Goal: Complete application form: Complete application form

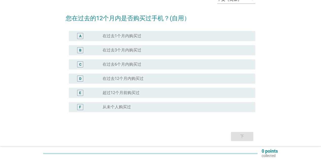
scroll to position [50, 0]
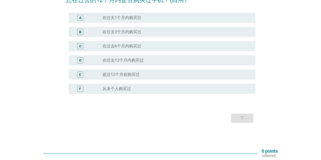
drag, startPoint x: 152, startPoint y: 61, endPoint x: 156, endPoint y: 63, distance: 4.3
click at [152, 61] on div "radio_button_unchecked 在过去12个月内购买过" at bounding box center [174, 60] width 144 height 5
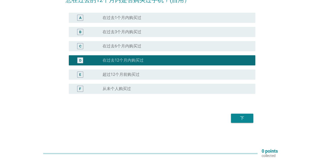
click at [238, 119] on div "下" at bounding box center [242, 118] width 14 height 6
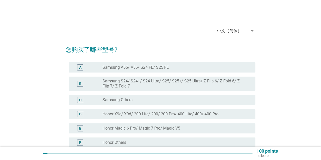
click at [231, 31] on div "中文（简体）" at bounding box center [229, 31] width 24 height 5
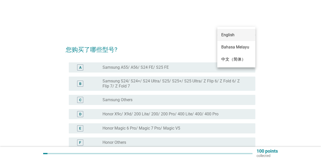
click at [233, 31] on div "English" at bounding box center [236, 35] width 30 height 12
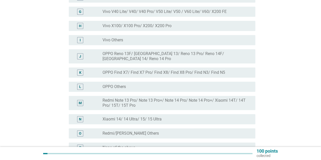
scroll to position [152, 0]
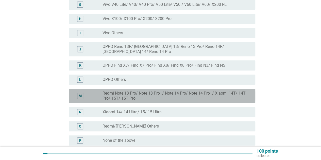
click at [163, 91] on label "Redmi Note 13 Pro/ Note 13 Pro+/ Note 14 Pro/ Note 14 Pro+/ Xiaomi 14T/ 14T Pro…" at bounding box center [174, 96] width 144 height 10
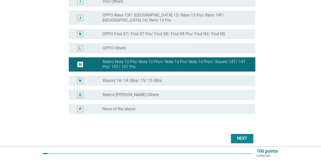
scroll to position [200, 0]
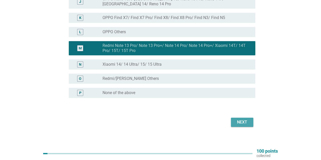
click at [249, 119] on div "Next" at bounding box center [242, 122] width 14 height 6
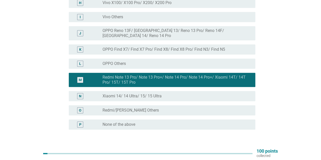
scroll to position [0, 0]
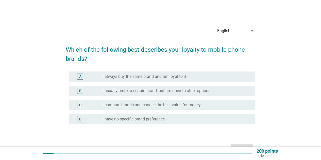
click at [145, 105] on label "I compare brands and choose the best value for money" at bounding box center [151, 104] width 98 height 5
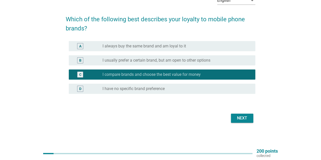
click at [244, 120] on div "Next" at bounding box center [242, 118] width 14 height 6
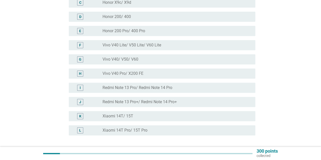
scroll to position [101, 0]
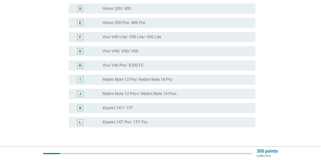
click at [160, 91] on div "radio_button_unchecked Redmi Note 13 Pro+/ Redmi Note 14 Pro+" at bounding box center [176, 94] width 148 height 6
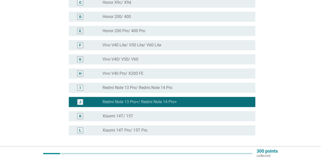
scroll to position [109, 0]
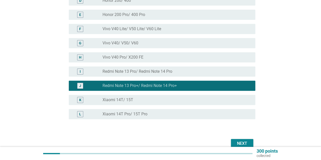
click at [177, 69] on div "radio_button_unchecked Redmi Note 13 Pro/ Redmi Note 14 Pro" at bounding box center [174, 71] width 144 height 5
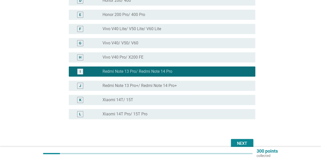
click at [174, 81] on div "J radio_button_unchecked Redmi Note 13 Pro+/ Redmi Note 14 Pro+" at bounding box center [162, 86] width 186 height 10
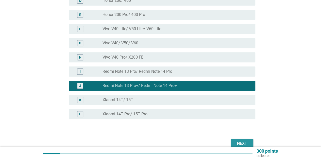
click at [249, 141] on button "Next" at bounding box center [242, 143] width 22 height 9
click at [249, 141] on div "Next" at bounding box center [160, 143] width 189 height 12
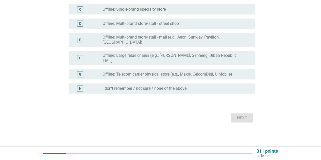
scroll to position [0, 0]
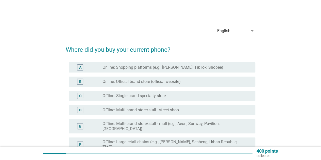
click at [122, 49] on h2 "Where did you buy your current phone?" at bounding box center [160, 47] width 189 height 14
click at [175, 48] on h2 "Where did you buy your current phone?" at bounding box center [160, 47] width 189 height 14
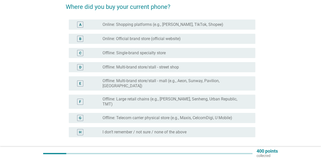
scroll to position [51, 0]
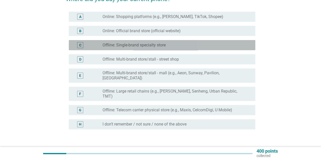
click at [135, 42] on div "C radio_button_unchecked Offline: Single-brand specialty store" at bounding box center [162, 45] width 186 height 10
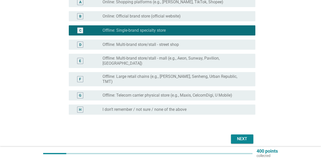
scroll to position [78, 0]
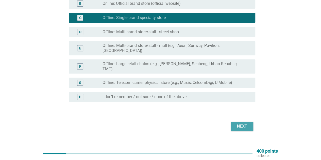
click at [239, 123] on div "Next" at bounding box center [242, 126] width 14 height 6
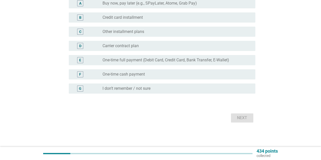
scroll to position [0, 0]
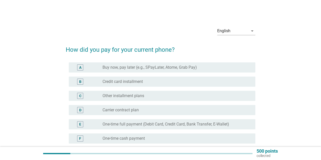
click at [125, 47] on h2 "How did you pay for your current phone?" at bounding box center [160, 47] width 189 height 14
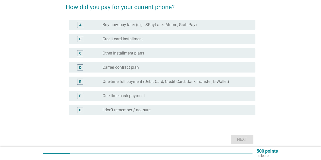
scroll to position [51, 0]
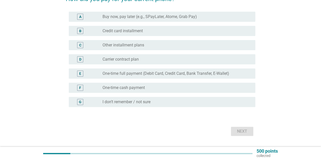
click at [126, 71] on label "One-time full payment (Debit Card, Credit Card, Bank Transfer, E-Wallet)" at bounding box center [165, 73] width 126 height 5
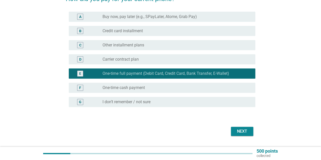
click at [126, 83] on div "F radio_button_unchecked One-time cash payment" at bounding box center [162, 88] width 186 height 10
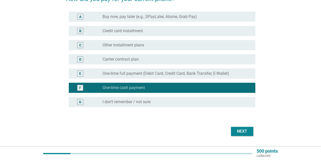
click at [127, 73] on label "One-time full payment (Debit Card, Credit Card, Bank Transfer, E-Wallet)" at bounding box center [165, 73] width 126 height 5
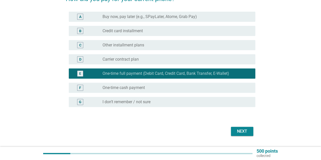
click at [237, 131] on div "Next" at bounding box center [242, 131] width 14 height 6
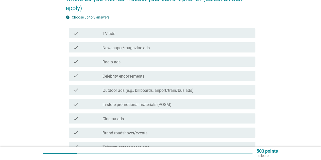
scroll to position [0, 0]
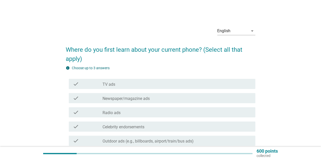
click at [107, 49] on h2 "Where do you first learn about your current phone? (Select all that apply)" at bounding box center [160, 51] width 189 height 23
click at [160, 49] on h2 "Where do you first learn about your current phone? (Select all that apply)" at bounding box center [160, 51] width 189 height 23
click at [136, 51] on h2 "Where do you first learn about your current phone? (Select all that apply)" at bounding box center [160, 51] width 189 height 23
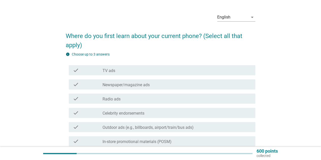
scroll to position [25, 0]
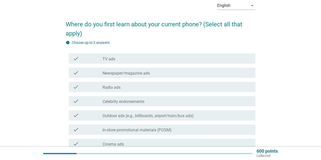
click at [133, 57] on div "check_box_outline_blank TV ads" at bounding box center [176, 58] width 148 height 6
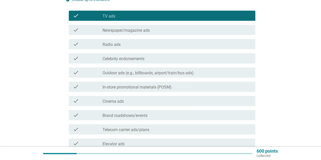
scroll to position [76, 0]
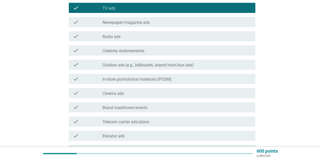
click at [131, 23] on label "Newspaper/magazine ads" at bounding box center [125, 22] width 47 height 5
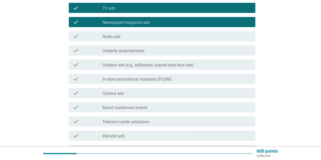
click at [129, 50] on label "Celebrity endorsements" at bounding box center [123, 50] width 42 height 5
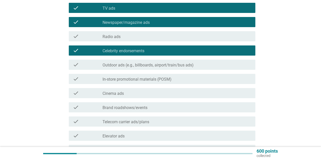
click at [131, 63] on label "Outdoor ads (e.g., billboards, airport/train/bus ads)" at bounding box center [147, 65] width 91 height 5
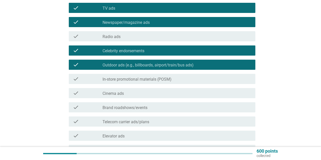
scroll to position [101, 0]
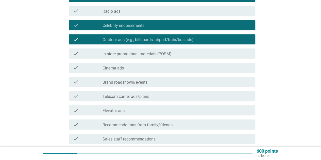
click at [128, 55] on label "In-store promotional materials (POSM)" at bounding box center [136, 53] width 69 height 5
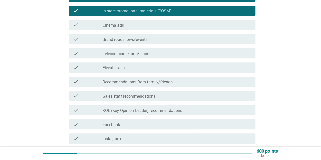
scroll to position [152, 0]
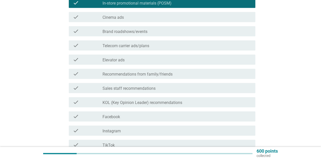
click at [123, 51] on div "check check_box_outline_blank Telecom carrier ads/plans" at bounding box center [160, 45] width 189 height 14
click at [123, 44] on label "Telecom carrier ads/plans" at bounding box center [125, 45] width 47 height 5
click at [122, 45] on label "Telecom carrier ads/plans" at bounding box center [125, 45] width 47 height 5
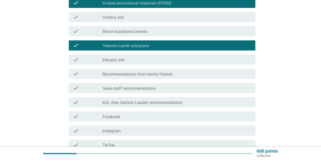
click at [124, 58] on label "Elevator ads" at bounding box center [113, 60] width 22 height 5
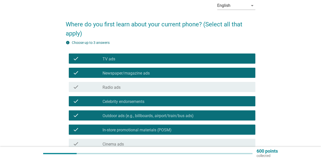
scroll to position [51, 0]
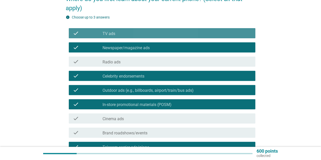
click at [120, 34] on div "check_box_outline_blank TV ads" at bounding box center [176, 33] width 148 height 6
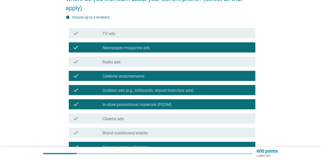
click at [125, 52] on div "check check_box Newspaper/magazine ads" at bounding box center [162, 47] width 186 height 10
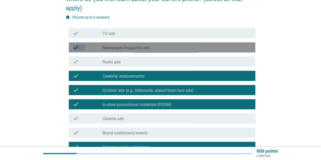
click at [125, 52] on div "check check_box Newspaper/magazine ads" at bounding box center [162, 47] width 186 height 10
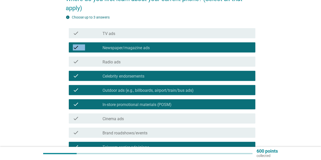
click at [121, 48] on label "Newspaper/magazine ads" at bounding box center [125, 47] width 47 height 5
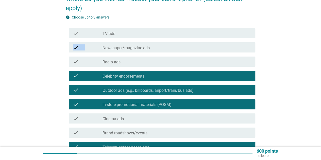
click at [126, 75] on label "Celebrity endorsements" at bounding box center [123, 76] width 42 height 5
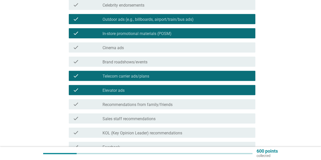
scroll to position [152, 0]
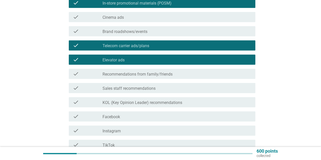
click at [127, 44] on label "Telecom carrier ads/plans" at bounding box center [125, 45] width 47 height 5
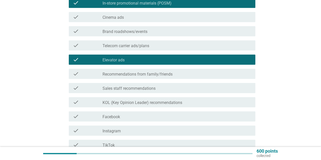
click at [128, 63] on div "check check_box Elevator ads" at bounding box center [162, 59] width 186 height 10
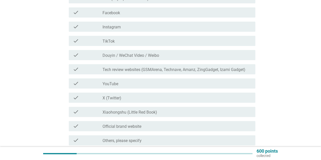
scroll to position [279, 0]
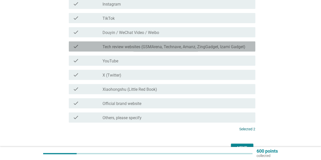
click at [121, 49] on div "check check_box_outline_blank Tech review websites (GSMArena, Technave, Amanz, …" at bounding box center [162, 46] width 186 height 10
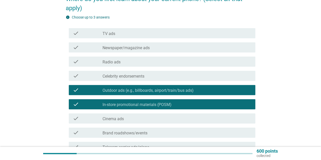
scroll to position [76, 0]
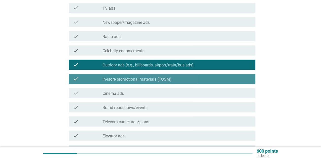
click at [119, 81] on label "In-store promotional materials (POSM)" at bounding box center [136, 79] width 69 height 5
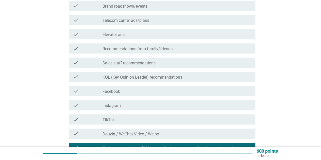
scroll to position [152, 0]
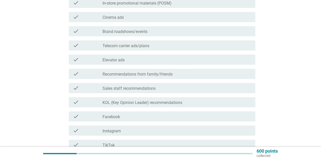
click at [115, 73] on label "Recommendations from family/friends" at bounding box center [137, 74] width 70 height 5
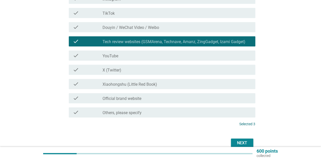
scroll to position [309, 0]
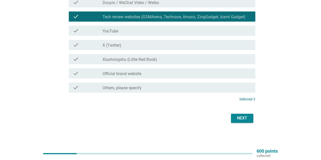
click at [250, 117] on button "Next" at bounding box center [242, 118] width 22 height 9
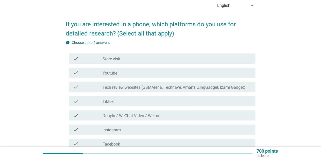
scroll to position [51, 0]
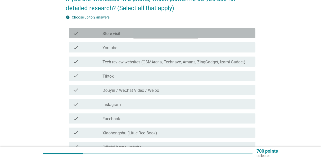
click at [114, 36] on label "Store visit" at bounding box center [111, 33] width 18 height 5
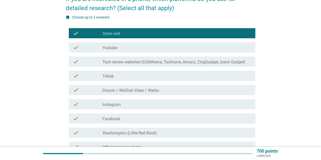
click at [111, 63] on label "Tech review websites (GSMArena, Technave, Amanz, ZingGadget, Izami Gadget)" at bounding box center [173, 62] width 143 height 5
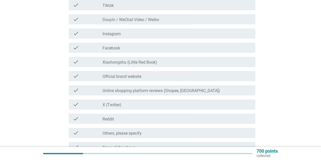
scroll to position [181, 0]
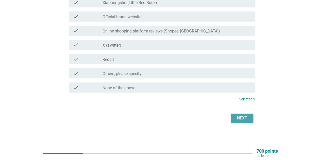
click at [245, 116] on div "Next" at bounding box center [242, 118] width 14 height 6
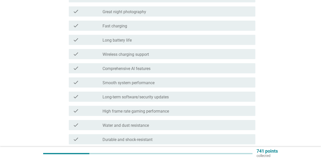
scroll to position [0, 0]
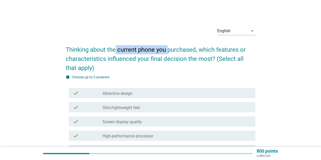
drag, startPoint x: 146, startPoint y: 49, endPoint x: 169, endPoint y: 49, distance: 22.8
click at [169, 49] on h2 "Thinking about the current phone you purchased, which features or characteristi…" at bounding box center [160, 56] width 189 height 32
click at [147, 54] on h2 "Thinking about the current phone you purchased, which features or characteristi…" at bounding box center [160, 56] width 189 height 32
click at [70, 47] on h2 "Thinking about the current phone you purchased, which features or characteristi…" at bounding box center [160, 56] width 189 height 32
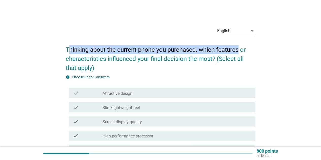
drag, startPoint x: 117, startPoint y: 48, endPoint x: 232, endPoint y: 52, distance: 115.6
click at [237, 51] on h2 "Thinking about the current phone you purchased, which features or characteristi…" at bounding box center [160, 56] width 189 height 32
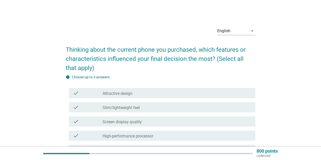
click at [101, 59] on h2 "Thinking about the current phone you purchased, which features or characteristi…" at bounding box center [160, 56] width 189 height 32
drag, startPoint x: 183, startPoint y: 60, endPoint x: 213, endPoint y: 59, distance: 29.4
click at [213, 59] on h2 "Thinking about the current phone you purchased, which features or characteristi…" at bounding box center [160, 56] width 189 height 32
click at [144, 66] on h2 "Thinking about the current phone you purchased, which features or characteristi…" at bounding box center [160, 56] width 189 height 32
drag, startPoint x: 160, startPoint y: 55, endPoint x: 163, endPoint y: 56, distance: 2.8
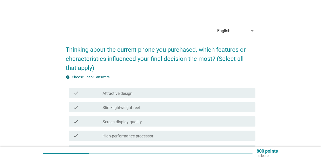
click at [161, 55] on h2 "Thinking about the current phone you purchased, which features or characteristi…" at bounding box center [160, 56] width 189 height 32
click at [202, 59] on h2 "Thinking about the current phone you purchased, which features or characteristi…" at bounding box center [160, 56] width 189 height 32
click at [135, 61] on h2 "Thinking about the current phone you purchased, which features or characteristi…" at bounding box center [160, 56] width 189 height 32
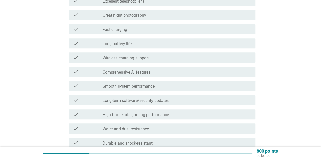
scroll to position [203, 0]
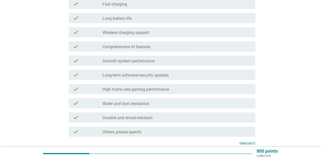
click at [131, 118] on label "Durable and shock-resistant" at bounding box center [127, 117] width 50 height 5
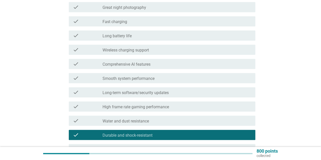
scroll to position [177, 0]
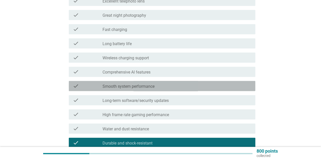
click at [140, 86] on label "Smooth system performance" at bounding box center [128, 86] width 52 height 5
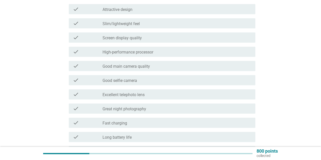
scroll to position [76, 0]
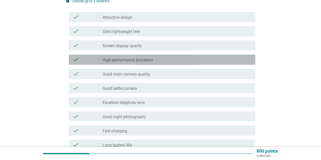
click at [135, 58] on label "High-performance processor" at bounding box center [127, 60] width 51 height 5
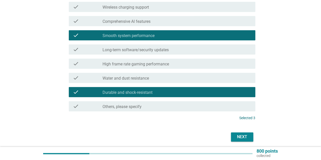
scroll to position [247, 0]
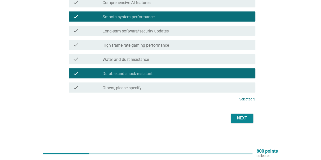
click at [235, 117] on div "Next" at bounding box center [242, 118] width 14 height 6
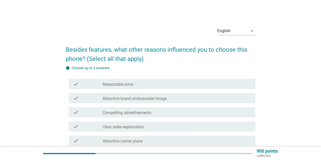
click at [141, 50] on h2 "Besides features, what other reasons influenced you to choose this phone? (Sele…" at bounding box center [160, 51] width 189 height 23
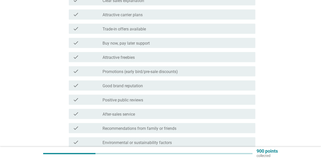
scroll to position [127, 0]
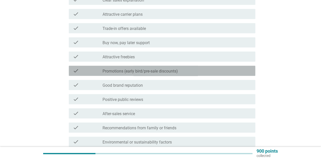
click at [130, 69] on label "Promotions (early bird/pre-sale discounts)" at bounding box center [139, 71] width 75 height 5
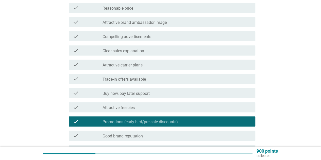
scroll to position [51, 0]
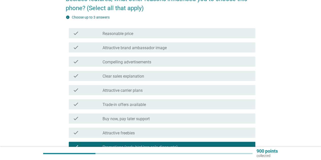
click at [127, 34] on label "Reasonable price" at bounding box center [117, 33] width 31 height 5
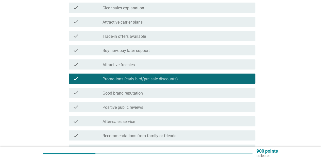
scroll to position [127, 0]
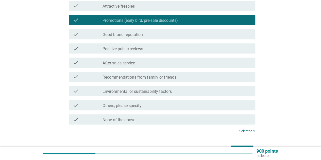
click at [123, 46] on label "Positive public reviews" at bounding box center [122, 48] width 41 height 5
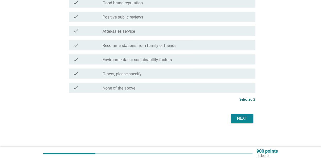
scroll to position [209, 0]
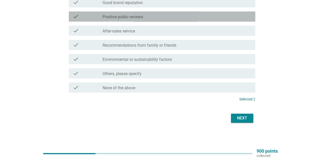
click at [135, 15] on label "Positive public reviews" at bounding box center [122, 16] width 41 height 5
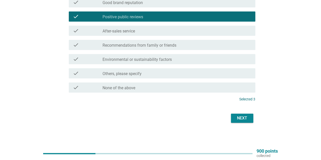
click at [238, 114] on button "Next" at bounding box center [242, 118] width 22 height 9
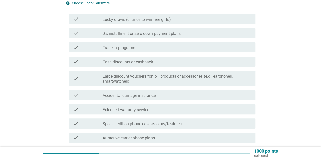
scroll to position [101, 0]
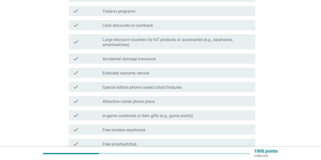
click at [127, 27] on label "Cash discounts or cashback" at bounding box center [127, 25] width 50 height 5
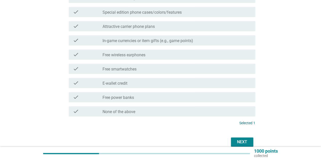
scroll to position [200, 0]
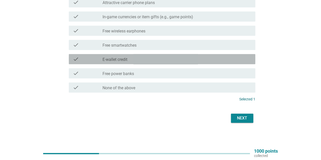
click at [125, 59] on label "E-wallet credit" at bounding box center [114, 59] width 25 height 5
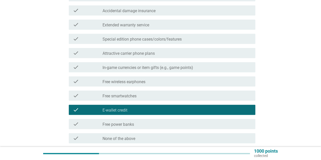
scroll to position [124, 0]
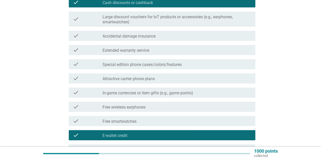
click at [129, 50] on label "Extended warranty service" at bounding box center [125, 50] width 47 height 5
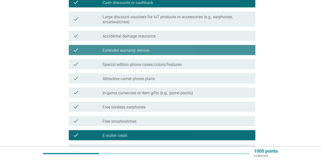
click at [129, 50] on label "Extended warranty service" at bounding box center [125, 50] width 47 height 5
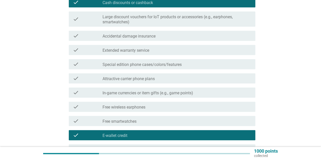
click at [129, 50] on label "Extended warranty service" at bounding box center [125, 50] width 47 height 5
click at [130, 51] on label "Extended warranty service" at bounding box center [125, 50] width 47 height 5
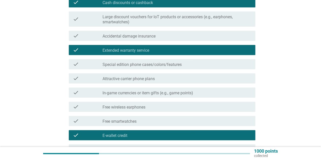
click at [128, 35] on label "Accidental damage insurance" at bounding box center [128, 36] width 53 height 5
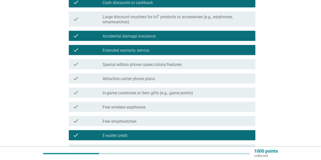
click at [140, 139] on div "check check_box E-wallet credit" at bounding box center [162, 135] width 186 height 10
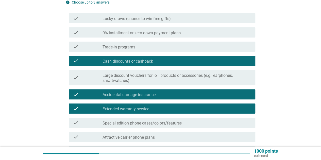
scroll to position [73, 0]
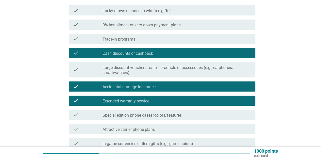
click at [144, 88] on label "Accidental damage insurance" at bounding box center [128, 86] width 53 height 5
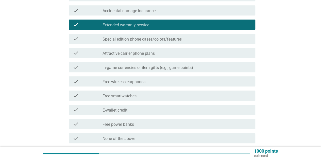
click at [126, 109] on label "E-wallet credit" at bounding box center [114, 110] width 25 height 5
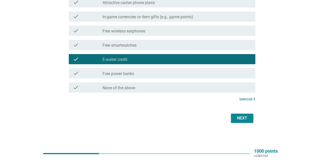
click at [239, 116] on div "Next" at bounding box center [242, 118] width 14 height 6
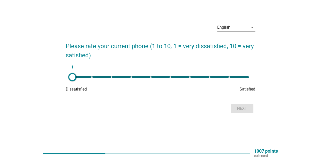
scroll to position [0, 0]
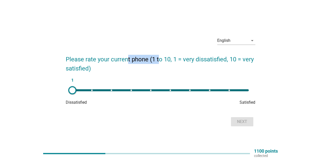
drag, startPoint x: 127, startPoint y: 63, endPoint x: 159, endPoint y: 61, distance: 32.5
click at [159, 61] on h2 "Please rate your current phone (1 to 10, 1 = very dissatisfied, 10 = very satis…" at bounding box center [160, 61] width 189 height 23
click at [161, 61] on h2 "Please rate your current phone (1 to 10, 1 = very dissatisfied, 10 = very satis…" at bounding box center [160, 61] width 189 height 23
click at [211, 90] on div "1" at bounding box center [160, 90] width 176 height 2
type input "8"
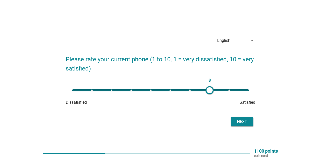
click at [211, 90] on div "8" at bounding box center [160, 90] width 176 height 2
click at [244, 124] on div "Next" at bounding box center [242, 122] width 14 height 6
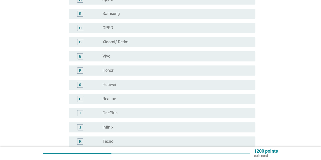
scroll to position [76, 0]
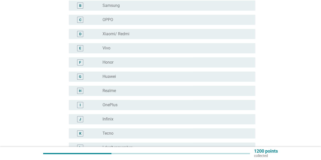
click at [120, 76] on div "radio_button_unchecked Huawei" at bounding box center [174, 76] width 144 height 5
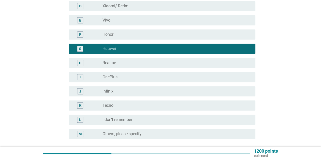
scroll to position [149, 0]
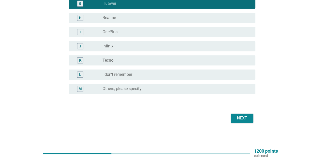
click at [234, 120] on button "Next" at bounding box center [242, 118] width 22 height 9
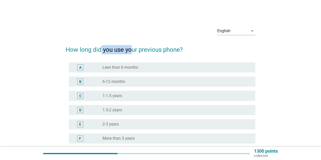
drag, startPoint x: 126, startPoint y: 49, endPoint x: 131, endPoint y: 51, distance: 4.9
click at [131, 51] on h2 "How long did you use your previous phone?" at bounding box center [160, 47] width 189 height 14
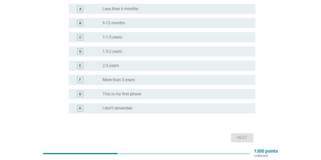
scroll to position [51, 0]
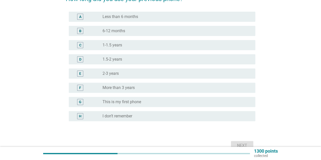
click at [122, 60] on label "1.5-2 years" at bounding box center [112, 59] width 20 height 5
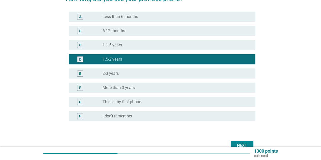
click at [122, 47] on label "1-1.5 years" at bounding box center [112, 45] width 20 height 5
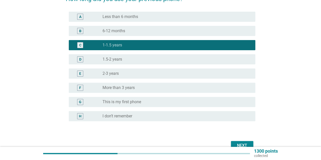
click at [238, 142] on button "Next" at bounding box center [242, 145] width 22 height 9
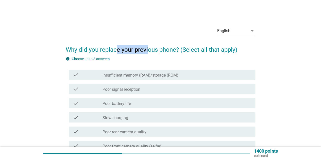
drag, startPoint x: 116, startPoint y: 47, endPoint x: 161, endPoint y: 51, distance: 45.0
click at [153, 51] on h2 "Why did you replace your previous phone? (Select all that apply)" at bounding box center [160, 47] width 189 height 14
click at [161, 51] on h2 "Why did you replace your previous phone? (Select all that apply)" at bounding box center [160, 47] width 189 height 14
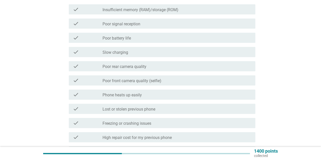
scroll to position [25, 0]
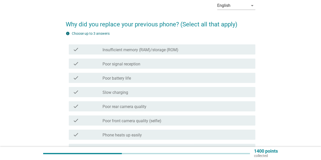
click at [144, 25] on h2 "Why did you replace your previous phone? (Select all that apply)" at bounding box center [160, 22] width 189 height 14
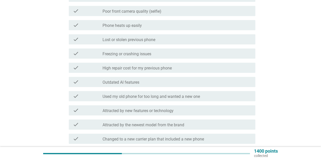
scroll to position [127, 0]
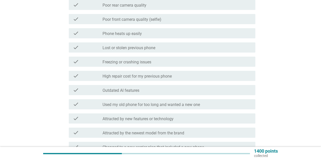
click at [128, 62] on label "Freezing or crashing issues" at bounding box center [126, 62] width 49 height 5
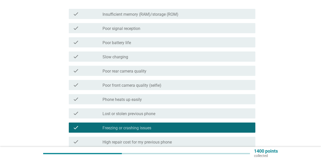
scroll to position [51, 0]
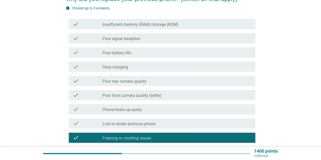
click at [126, 25] on label "Insufficient memory (RAM)/storage (ROM)" at bounding box center [140, 24] width 76 height 5
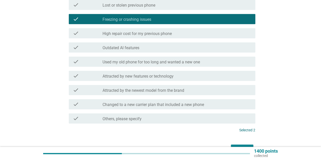
scroll to position [177, 0]
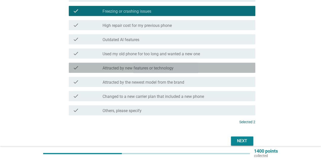
click at [124, 65] on div "check_box_outline_blank Attracted by new features or technology" at bounding box center [176, 68] width 148 height 6
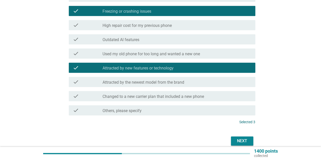
click at [140, 56] on label "Used my old phone for too long and wanted a new one" at bounding box center [150, 53] width 97 height 5
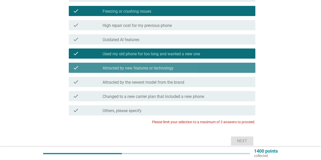
click at [140, 69] on label "Attracted by new features or technology" at bounding box center [137, 68] width 71 height 5
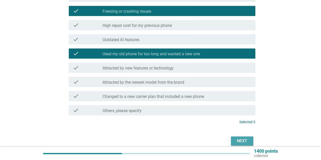
click at [249, 140] on button "Next" at bounding box center [242, 140] width 22 height 9
click at [249, 140] on div "Next" at bounding box center [160, 141] width 189 height 12
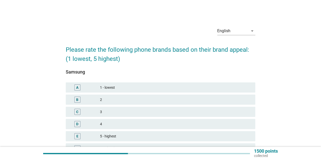
click at [132, 51] on h2 "Please rate the following phone brands based on their brand appeal: (1 lowest, …" at bounding box center [160, 51] width 189 height 23
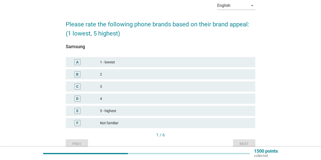
click at [123, 100] on div "4" at bounding box center [175, 99] width 151 height 6
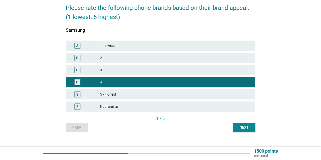
scroll to position [50, 0]
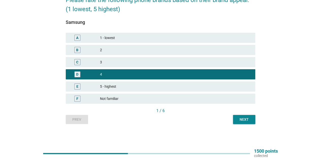
click at [244, 119] on div "Next" at bounding box center [244, 119] width 14 height 5
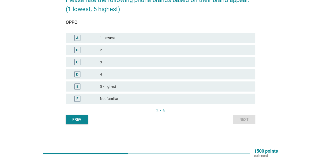
click at [130, 63] on div "3" at bounding box center [175, 62] width 151 height 6
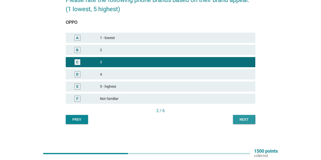
click at [240, 120] on div "Next" at bounding box center [244, 119] width 14 height 5
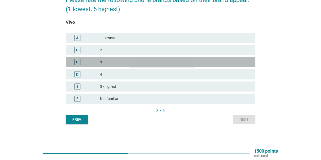
click at [142, 60] on div "3" at bounding box center [175, 62] width 151 height 6
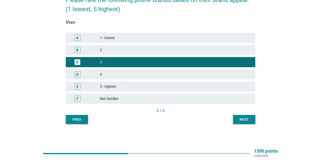
click at [248, 118] on div "Next" at bounding box center [244, 119] width 14 height 5
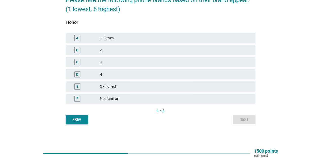
click at [121, 81] on div "E 5 - highest" at bounding box center [160, 86] width 191 height 12
click at [123, 76] on div "4" at bounding box center [175, 74] width 151 height 6
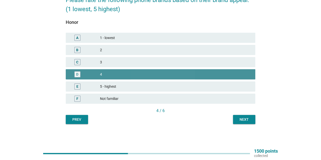
click at [123, 76] on div "4" at bounding box center [175, 74] width 151 height 6
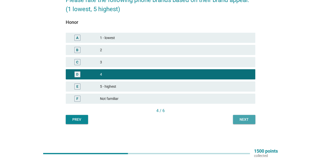
click at [253, 116] on button "Next" at bounding box center [244, 119] width 22 height 9
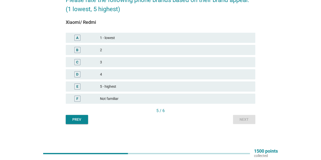
click at [137, 78] on div "D 4" at bounding box center [160, 74] width 189 height 10
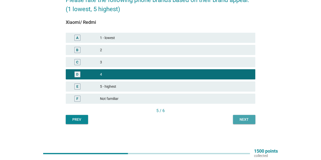
click at [252, 117] on button "Next" at bounding box center [244, 119] width 22 height 9
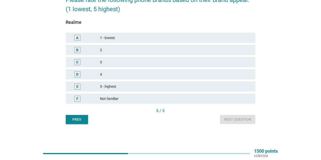
click at [128, 62] on div "3" at bounding box center [175, 62] width 151 height 6
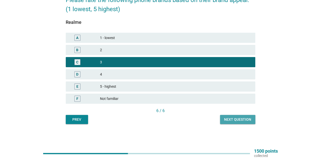
click at [232, 123] on button "Next question" at bounding box center [237, 119] width 35 height 9
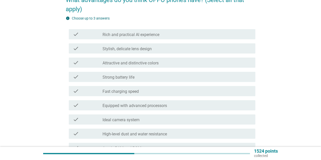
scroll to position [0, 0]
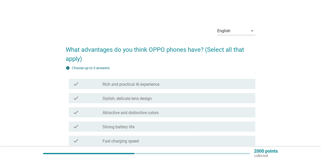
click at [124, 48] on h2 "What advantages do you think OPPO phones have? (Select all that apply)" at bounding box center [160, 51] width 189 height 23
click at [109, 47] on h2 "What advantages do you think OPPO phones have? (Select all that apply)" at bounding box center [160, 51] width 189 height 23
click at [134, 50] on h2 "What advantages do you think OPPO phones have? (Select all that apply)" at bounding box center [160, 51] width 189 height 23
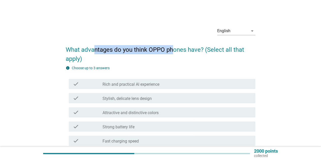
drag, startPoint x: 95, startPoint y: 49, endPoint x: 171, endPoint y: 49, distance: 76.5
click at [171, 49] on h2 "What advantages do you think OPPO phones have? (Select all that apply)" at bounding box center [160, 51] width 189 height 23
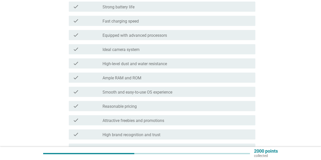
scroll to position [127, 0]
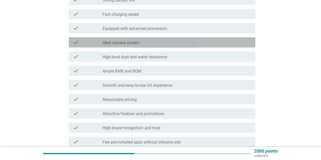
click at [147, 43] on div "check_box_outline_blank Ideal camera system" at bounding box center [176, 42] width 148 height 6
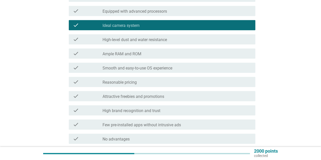
scroll to position [152, 0]
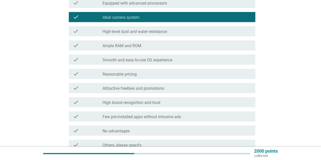
click at [139, 31] on label "High-level dust and water resistance" at bounding box center [134, 31] width 64 height 5
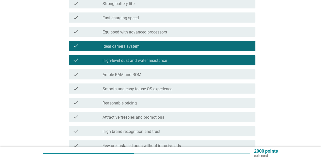
scroll to position [57, 0]
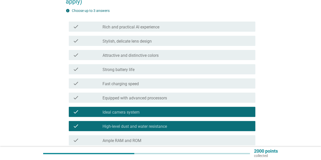
click at [140, 26] on label "Rich and practical AI experience" at bounding box center [130, 27] width 57 height 5
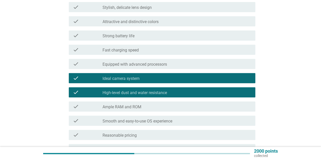
scroll to position [209, 0]
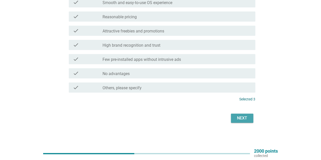
click at [241, 121] on button "Next" at bounding box center [242, 118] width 22 height 9
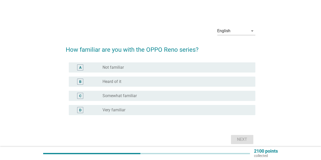
click at [121, 108] on label "Very familiar" at bounding box center [113, 109] width 23 height 5
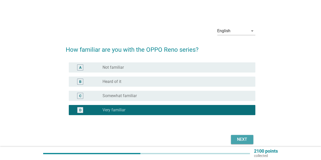
click at [242, 139] on div "Next" at bounding box center [242, 139] width 14 height 6
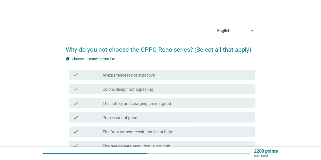
scroll to position [25, 0]
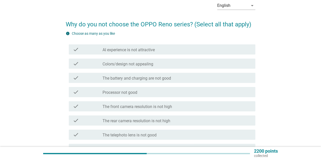
click at [128, 77] on label "The battery and charging are not good" at bounding box center [136, 78] width 68 height 5
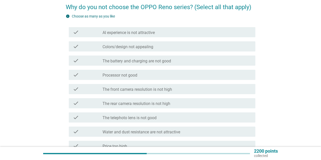
scroll to position [51, 0]
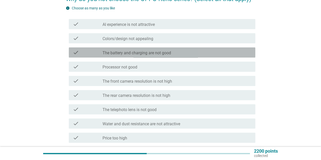
click at [125, 55] on label "The battery and charging are not good" at bounding box center [136, 52] width 68 height 5
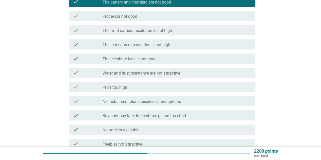
scroll to position [127, 0]
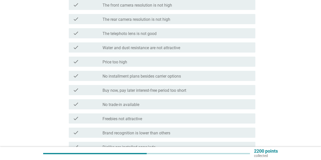
click at [124, 65] on div "check check_box_outline_blank Price too high" at bounding box center [162, 62] width 186 height 10
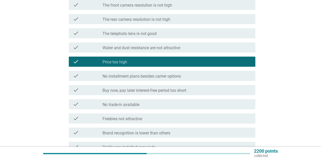
click at [127, 77] on label "No installment plans besides carrier options" at bounding box center [141, 76] width 78 height 5
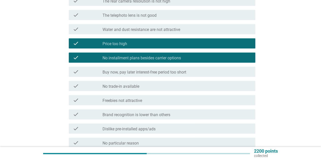
scroll to position [152, 0]
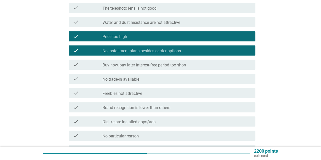
click at [126, 67] on label "Buy now, pay later interest-free period too short" at bounding box center [144, 65] width 84 height 5
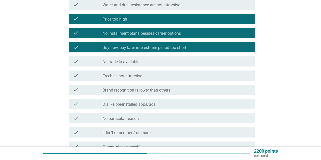
scroll to position [177, 0]
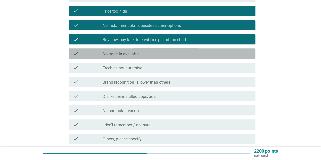
click at [126, 52] on label "No trade-in available" at bounding box center [120, 53] width 37 height 5
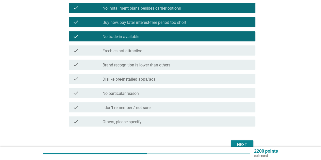
scroll to position [203, 0]
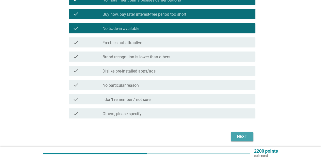
click at [238, 136] on div "Next" at bounding box center [242, 137] width 14 height 6
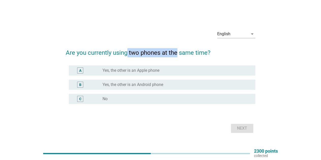
drag, startPoint x: 128, startPoint y: 50, endPoint x: 176, endPoint y: 52, distance: 48.7
click at [176, 52] on h2 "Are you currently using two phones at the same time?" at bounding box center [160, 50] width 189 height 14
click at [130, 97] on div "radio_button_unchecked No" at bounding box center [174, 98] width 144 height 5
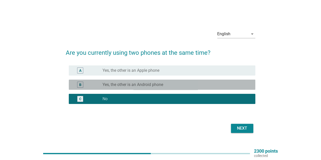
click at [128, 85] on label "Yes, the other is an Android phone" at bounding box center [132, 84] width 61 height 5
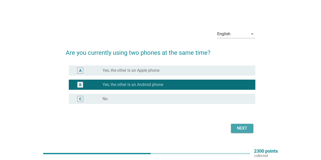
click at [238, 127] on div "Next" at bounding box center [242, 128] width 14 height 6
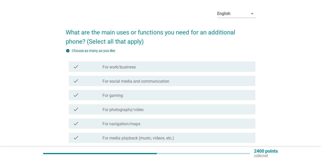
scroll to position [25, 0]
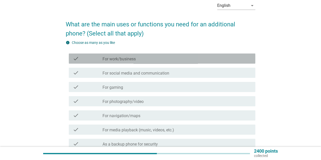
click at [115, 54] on div "check check_box_outline_blank For work/business" at bounding box center [162, 58] width 186 height 10
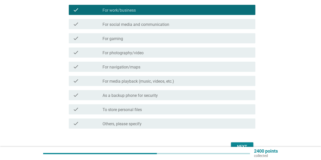
scroll to position [76, 0]
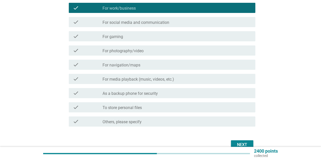
click at [134, 71] on div "check check_box_outline_blank For navigation/maps" at bounding box center [160, 65] width 189 height 14
click at [133, 70] on div "check check_box_outline_blank For navigation/maps" at bounding box center [160, 65] width 189 height 14
click at [132, 66] on label "For navigation/maps" at bounding box center [121, 65] width 38 height 5
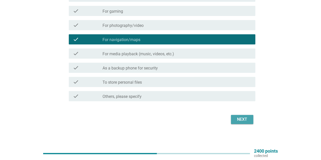
click at [246, 123] on button "Next" at bounding box center [242, 119] width 22 height 9
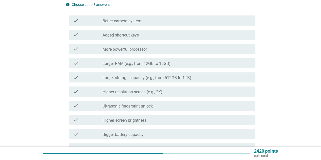
scroll to position [0, 0]
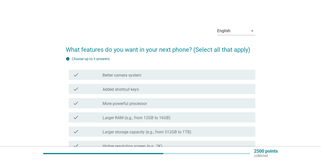
click at [112, 49] on h2 "What features do you want in your next phone? (Select all that apply)" at bounding box center [160, 47] width 189 height 14
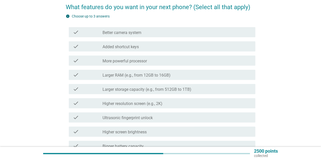
scroll to position [51, 0]
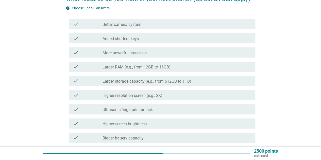
click at [121, 55] on label "More powerful processor" at bounding box center [124, 52] width 44 height 5
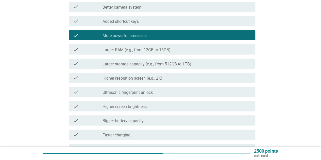
scroll to position [76, 0]
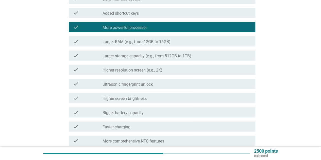
click at [123, 44] on label "Larger RAM (e.g., from 12GB to 16GB)" at bounding box center [136, 41] width 68 height 5
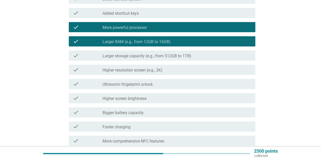
click at [126, 57] on label "Larger storage capacity (e.g., from 512GB to 1TB)" at bounding box center [146, 55] width 89 height 5
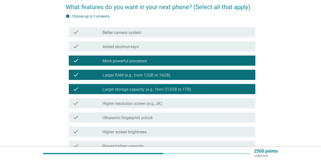
scroll to position [51, 0]
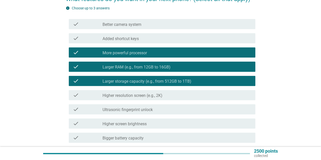
click at [124, 53] on label "More powerful processor" at bounding box center [124, 52] width 44 height 5
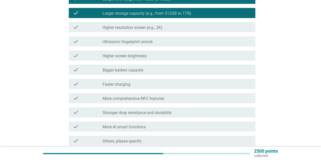
scroll to position [127, 0]
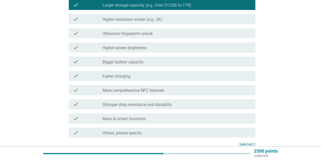
click at [119, 62] on label "Bigger battery capacity" at bounding box center [122, 62] width 41 height 5
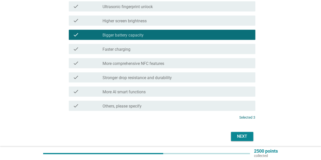
scroll to position [172, 0]
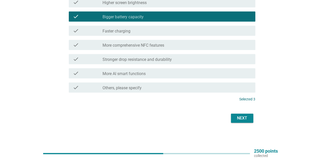
click at [233, 114] on button "Next" at bounding box center [242, 118] width 22 height 9
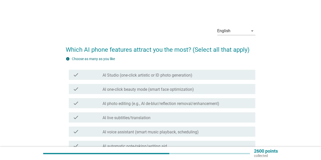
click at [127, 47] on h2 "Which AI phone features attract you the most? (Select all that apply)" at bounding box center [160, 47] width 189 height 14
click at [249, 48] on h2 "Which AI phone features attract you the most? (Select all that apply)" at bounding box center [160, 47] width 189 height 14
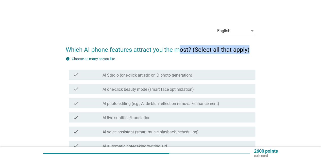
drag, startPoint x: 253, startPoint y: 48, endPoint x: 152, endPoint y: 49, distance: 100.8
click at [164, 49] on h2 "Which AI phone features attract you the most? (Select all that apply)" at bounding box center [160, 47] width 189 height 14
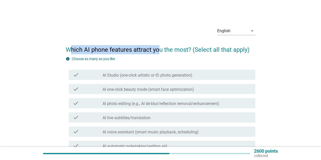
drag, startPoint x: 152, startPoint y: 49, endPoint x: 68, endPoint y: 50, distance: 83.4
click at [68, 50] on h2 "Which AI phone features attract you the most? (Select all that apply)" at bounding box center [160, 47] width 189 height 14
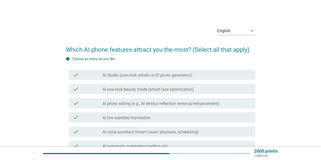
click at [68, 50] on h2 "Which AI phone features attract you the most? (Select all that apply)" at bounding box center [160, 47] width 189 height 14
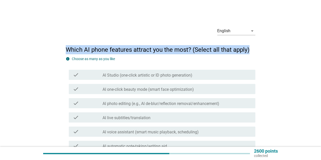
drag, startPoint x: 65, startPoint y: 50, endPoint x: 256, endPoint y: 50, distance: 191.3
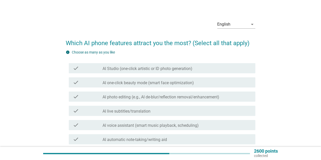
scroll to position [25, 0]
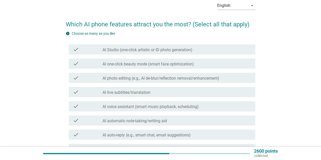
click at [128, 25] on h2 "Which AI phone features attract you the most? (Select all that apply)" at bounding box center [160, 22] width 189 height 14
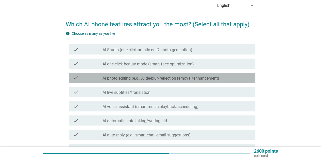
click at [130, 79] on label "AI photo editing (e.g., AI de-blur/reflection removal/enhancement)" at bounding box center [160, 78] width 117 height 5
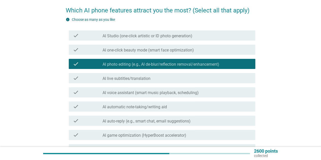
scroll to position [51, 0]
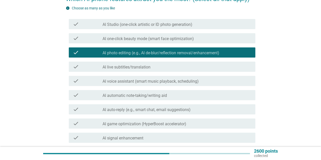
click at [126, 69] on label "AI live subtitles/translation" at bounding box center [126, 67] width 48 height 5
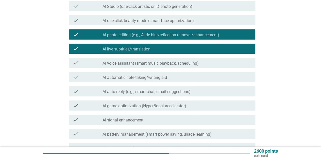
scroll to position [76, 0]
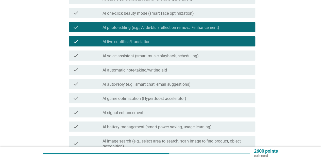
click at [122, 71] on label "AI automatic note-taking/writing aid" at bounding box center [134, 70] width 64 height 5
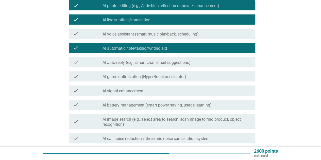
scroll to position [127, 0]
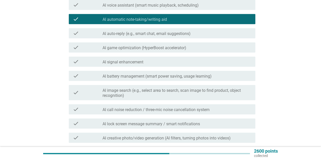
click at [124, 78] on label "AI battery management (smart power saving, usage learning)" at bounding box center [156, 76] width 109 height 5
click at [122, 77] on label "AI battery management (smart power saving, usage learning)" at bounding box center [156, 76] width 109 height 5
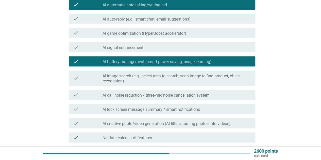
scroll to position [152, 0]
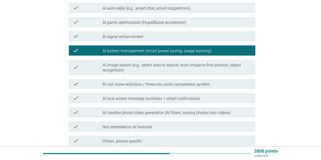
click at [126, 84] on label "AI call noise reduction / three-mic noise cancellation system" at bounding box center [155, 84] width 107 height 5
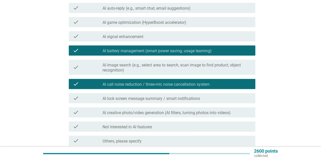
click at [130, 113] on label "AI creative photo/video generation (AI filters, turning photos into videos)" at bounding box center [166, 112] width 128 height 5
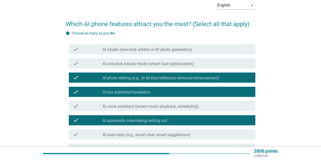
scroll to position [25, 0]
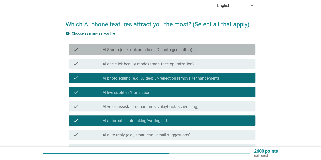
click at [134, 49] on label "AI Studio (one-click artistic or ID photo generation)" at bounding box center [147, 49] width 90 height 5
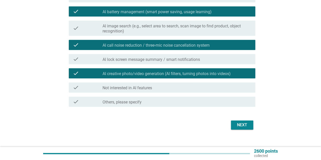
scroll to position [198, 0]
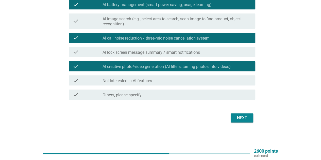
click at [241, 116] on div "Next" at bounding box center [242, 118] width 14 height 6
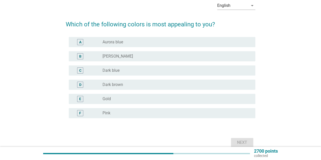
scroll to position [50, 0]
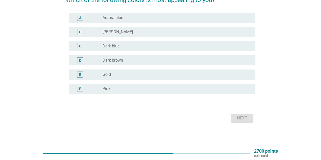
click at [128, 45] on div "radio_button_unchecked Dark blue" at bounding box center [174, 46] width 144 height 5
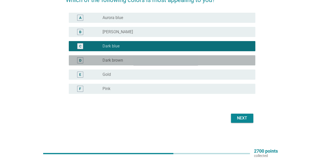
click at [128, 60] on div "radio_button_unchecked Dark brown" at bounding box center [174, 60] width 144 height 5
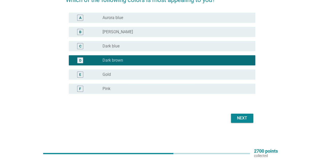
click at [250, 119] on button "Next" at bounding box center [242, 118] width 22 height 9
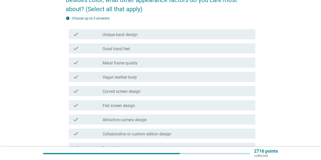
scroll to position [0, 0]
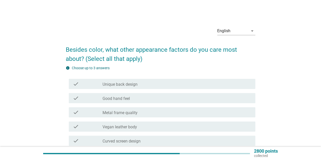
click at [109, 47] on h2 "Besides color, what other appearance factors do you care most about? (Select al…" at bounding box center [160, 51] width 189 height 23
click at [128, 51] on h2 "Besides color, what other appearance factors do you care most about? (Select al…" at bounding box center [160, 51] width 189 height 23
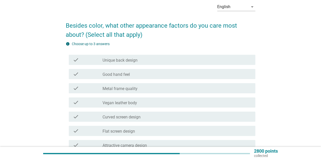
scroll to position [51, 0]
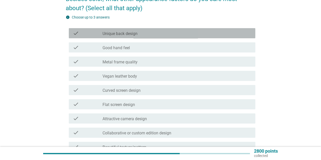
click at [127, 30] on div "check check_box_outline_blank Unique back design" at bounding box center [162, 33] width 186 height 10
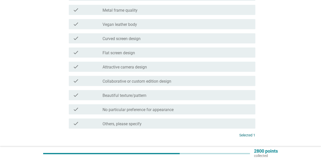
scroll to position [127, 0]
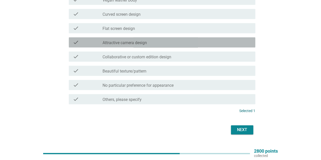
click at [142, 43] on label "Attractive camera design" at bounding box center [124, 42] width 44 height 5
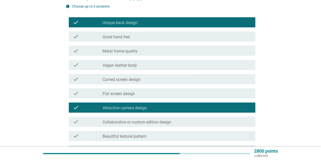
scroll to position [51, 0]
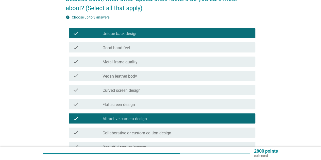
click at [141, 61] on div "check_box_outline_blank Metal frame quality" at bounding box center [176, 62] width 148 height 6
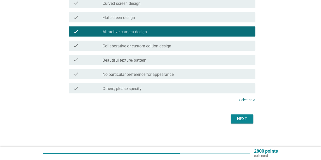
scroll to position [138, 0]
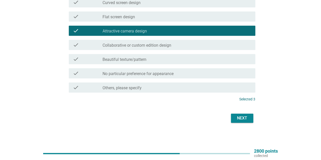
click at [247, 112] on form "Besides color, what other appearance factors do you care most about? (Select al…" at bounding box center [160, 13] width 189 height 222
click at [248, 116] on div "Next" at bounding box center [242, 118] width 14 height 6
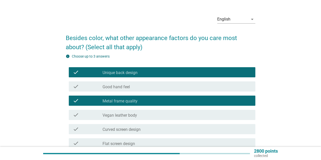
scroll to position [0, 0]
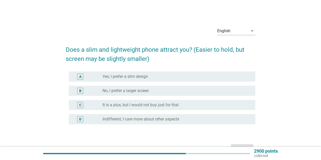
click at [102, 50] on h2 "Does a slim and lightweight phone attract you? (Easier to hold, but screen may …" at bounding box center [160, 51] width 189 height 23
click at [126, 49] on h2 "Does a slim and lightweight phone attract you? (Easier to hold, but screen may …" at bounding box center [160, 51] width 189 height 23
click at [129, 105] on label "It is a plus, but I would not buy just for that" at bounding box center [140, 104] width 76 height 5
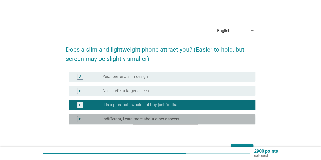
click at [128, 120] on label "Indifferent, I care more about other aspects" at bounding box center [140, 119] width 77 height 5
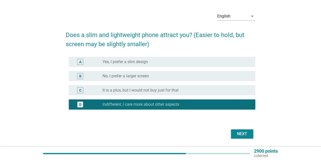
scroll to position [30, 0]
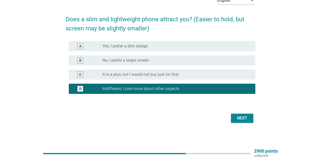
click at [253, 120] on div "Next" at bounding box center [160, 118] width 189 height 12
click at [251, 119] on button "Next" at bounding box center [242, 118] width 22 height 9
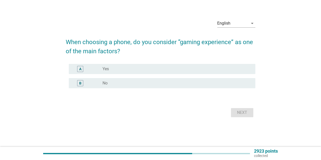
scroll to position [0, 0]
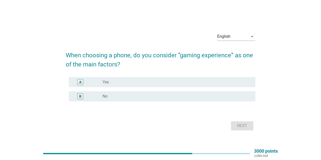
click at [119, 80] on div "radio_button_unchecked Yes" at bounding box center [174, 82] width 144 height 5
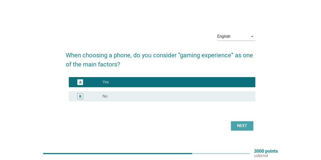
click at [242, 125] on div "Next" at bounding box center [242, 126] width 14 height 6
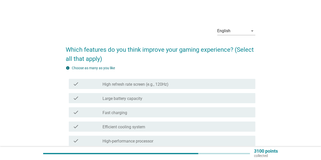
click at [107, 48] on h2 "Which features do you think improve your gaming experience? (Select all that ap…" at bounding box center [160, 51] width 189 height 23
click at [134, 50] on h2 "Which features do you think improve your gaming experience? (Select all that ap…" at bounding box center [160, 51] width 189 height 23
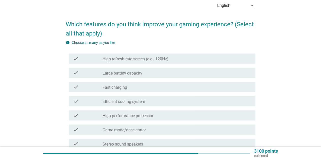
scroll to position [51, 0]
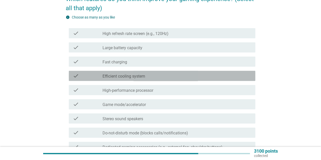
click at [119, 75] on label "Efficient cooling system" at bounding box center [123, 76] width 43 height 5
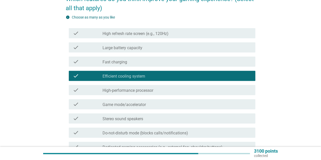
click at [123, 92] on label "High-performance processor" at bounding box center [127, 90] width 51 height 5
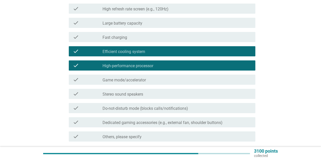
scroll to position [101, 0]
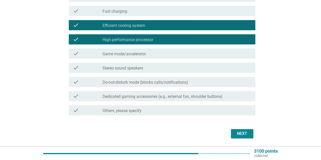
click at [122, 68] on label "Stereo sound speakers" at bounding box center [122, 68] width 41 height 5
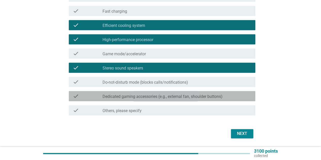
click at [119, 98] on label "Dedicated gaming accessories (e.g., external fan, shoulder buttons)" at bounding box center [162, 96] width 120 height 5
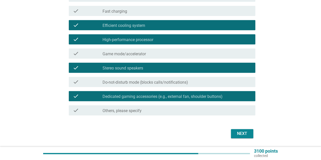
scroll to position [51, 0]
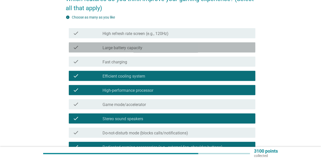
click at [111, 48] on label "Large battery capacity" at bounding box center [122, 47] width 40 height 5
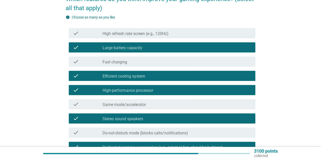
click at [110, 35] on label "High refresh rate screen (e.g., 120Hz)" at bounding box center [135, 33] width 66 height 5
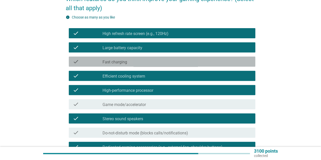
click at [113, 61] on label "Fast charging" at bounding box center [114, 62] width 25 height 5
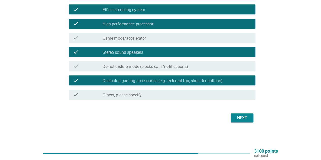
click at [242, 114] on button "Next" at bounding box center [242, 117] width 22 height 9
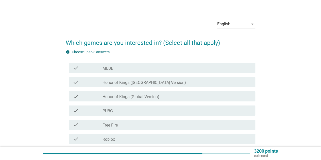
scroll to position [25, 0]
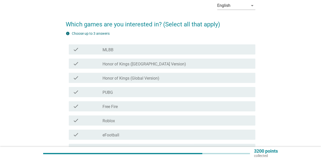
click at [116, 95] on div "check_box_outline_blank PUBG" at bounding box center [176, 92] width 148 height 6
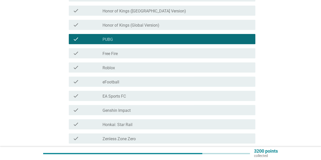
scroll to position [101, 0]
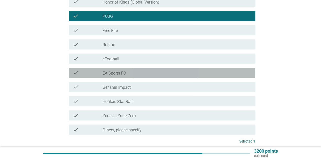
click at [114, 71] on label "EA Sports FC" at bounding box center [113, 73] width 23 height 5
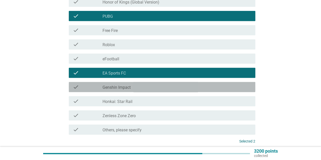
click at [115, 85] on label "Genshin Impact" at bounding box center [116, 87] width 28 height 5
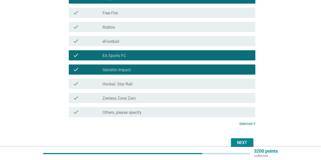
scroll to position [127, 0]
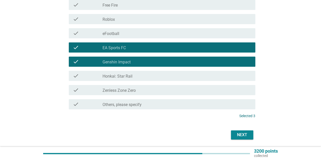
click at [242, 134] on div "Next" at bounding box center [242, 135] width 14 height 6
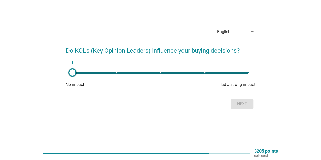
scroll to position [0, 0]
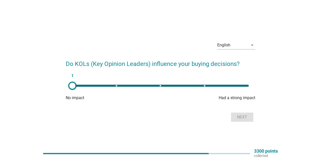
click at [178, 86] on div "1" at bounding box center [160, 86] width 184 height 10
type input "3"
click at [246, 118] on div "Next" at bounding box center [242, 117] width 14 height 6
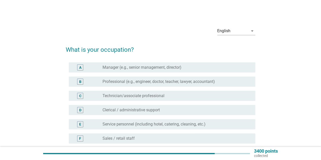
click at [103, 48] on h2 "What is your occupation?" at bounding box center [160, 47] width 189 height 14
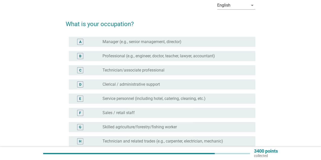
scroll to position [25, 0]
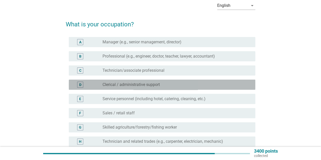
click at [111, 83] on label "Clerical / administrative support" at bounding box center [130, 84] width 57 height 5
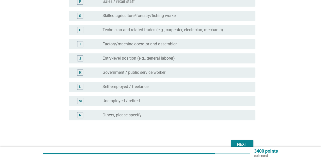
scroll to position [163, 0]
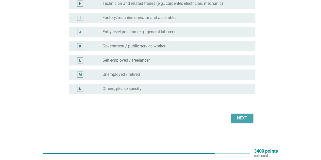
click at [239, 116] on div "Next" at bounding box center [242, 118] width 14 height 6
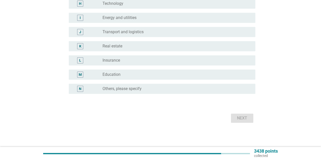
scroll to position [0, 0]
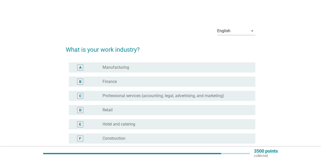
click at [107, 50] on h2 "What is your work industry?" at bounding box center [160, 47] width 189 height 14
click at [116, 48] on h2 "What is your work industry?" at bounding box center [160, 47] width 189 height 14
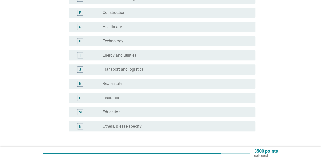
scroll to position [127, 0]
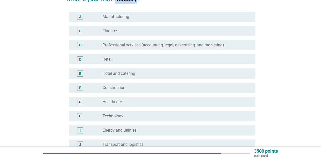
click at [112, 45] on label "Professional services (accounting, legal, advertising, and marketing)" at bounding box center [162, 45] width 121 height 5
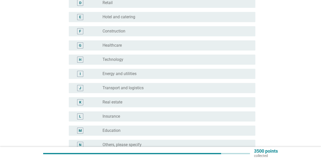
scroll to position [163, 0]
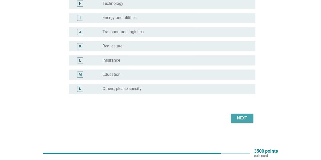
click at [246, 119] on div "Next" at bounding box center [242, 118] width 14 height 6
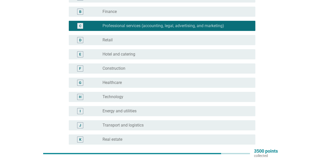
scroll to position [0, 0]
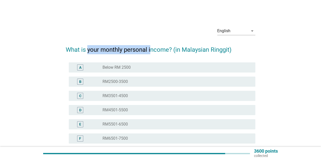
drag, startPoint x: 87, startPoint y: 49, endPoint x: 149, endPoint y: 52, distance: 62.1
click at [149, 52] on h2 "What is your monthly personal income? (in Malaysian Ringgit)" at bounding box center [160, 47] width 189 height 14
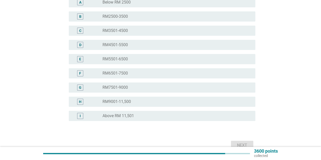
scroll to position [92, 0]
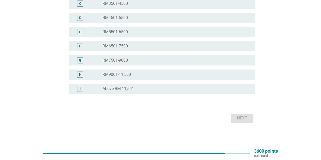
click at [123, 47] on label "RM6501-7500" at bounding box center [114, 46] width 25 height 5
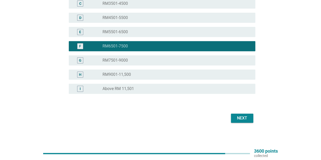
click at [242, 116] on div "Next" at bounding box center [242, 118] width 14 height 6
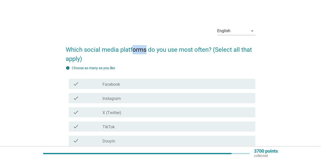
drag, startPoint x: 132, startPoint y: 51, endPoint x: 145, endPoint y: 54, distance: 14.0
click at [145, 54] on h2 "Which social media platforms do you use most often? (Select all that apply)" at bounding box center [160, 51] width 189 height 23
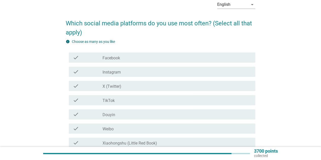
scroll to position [51, 0]
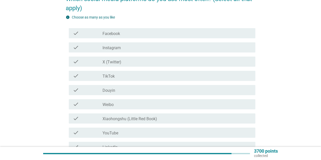
click at [119, 41] on div "check check_box_outline_blank Instagram" at bounding box center [160, 47] width 189 height 14
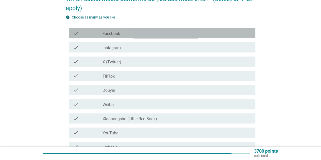
click at [120, 37] on div "check check_box_outline_blank Facebook" at bounding box center [162, 33] width 186 height 10
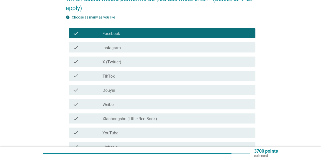
click at [120, 48] on label "Instagram" at bounding box center [111, 47] width 18 height 5
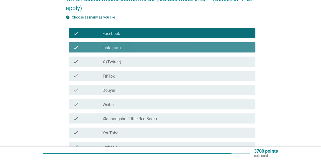
click at [123, 66] on div "check check_box_outline_blank X (Twitter)" at bounding box center [162, 62] width 186 height 10
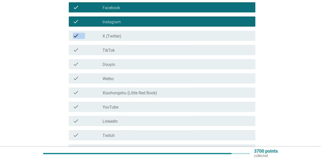
scroll to position [101, 0]
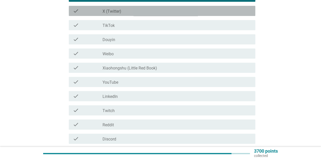
click at [122, 14] on div "check check_box_outline_blank X (Twitter)" at bounding box center [162, 11] width 186 height 10
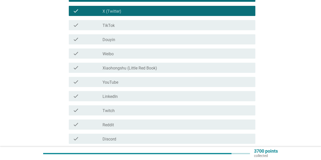
click at [122, 20] on div "check check_box_outline_blank TikTok" at bounding box center [162, 25] width 186 height 10
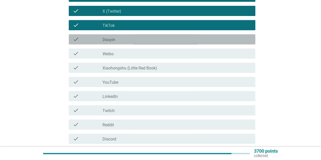
click at [122, 43] on div "check check_box_outline_blank Douyin" at bounding box center [162, 39] width 186 height 10
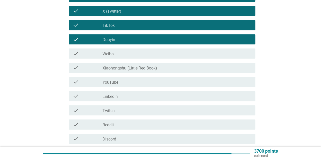
click at [123, 68] on label "Xiaohongshu (Little Red Book)" at bounding box center [129, 68] width 54 height 5
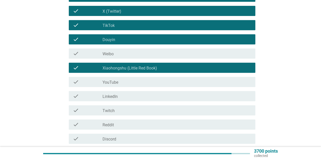
click at [121, 76] on div "check check_box_outline_blank YouTube" at bounding box center [160, 82] width 189 height 14
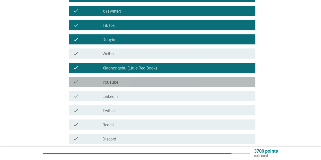
click at [121, 80] on div "check_box_outline_blank YouTube" at bounding box center [176, 82] width 148 height 6
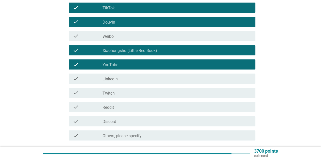
scroll to position [127, 0]
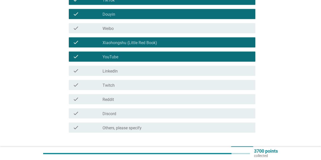
click at [116, 111] on label "Discord" at bounding box center [109, 113] width 14 height 5
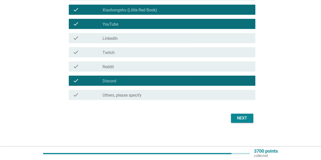
scroll to position [160, 0]
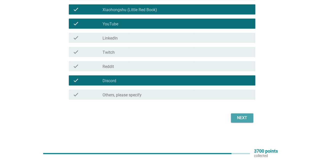
click at [244, 118] on div "Next" at bounding box center [242, 118] width 14 height 6
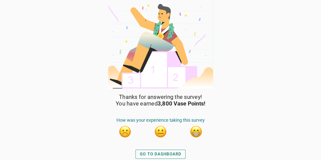
scroll to position [1, 0]
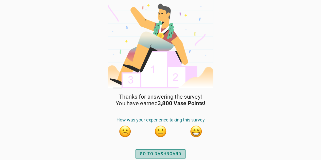
click at [167, 150] on button "GO TO DASHBOARD" at bounding box center [160, 153] width 50 height 9
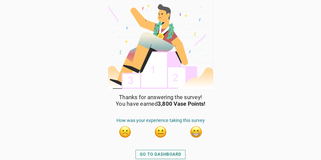
scroll to position [1, 0]
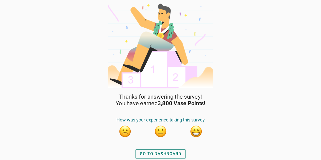
click at [157, 151] on div "GO TO DASHBOARD" at bounding box center [161, 154] width 42 height 6
